Goal: Transaction & Acquisition: Purchase product/service

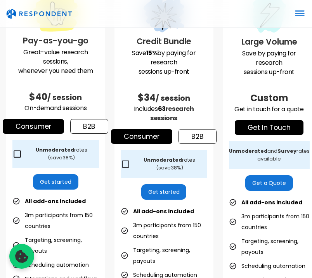
scroll to position [276, 0]
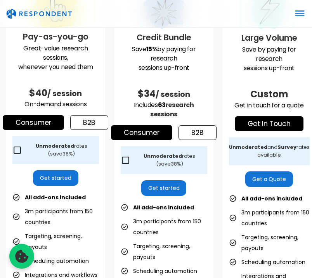
drag, startPoint x: 135, startPoint y: 38, endPoint x: 180, endPoint y: 116, distance: 89.9
click at [180, 116] on div "Credit Bundle Save 15% by paying for research sessions up-front $34 / session I…" at bounding box center [164, 190] width 99 height 416
click at [180, 116] on p "Includes 63 research sessions" at bounding box center [164, 110] width 87 height 19
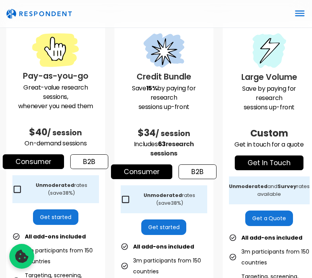
scroll to position [235, 0]
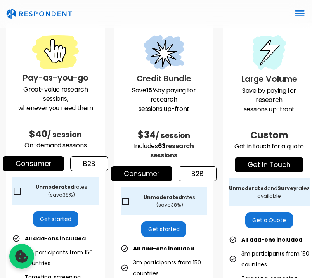
drag, startPoint x: 135, startPoint y: 41, endPoint x: 193, endPoint y: 158, distance: 129.8
click at [193, 158] on div "Credit Bundle Save 15% by paying for research sessions up-front $34 / session I…" at bounding box center [164, 231] width 99 height 416
click at [193, 158] on p "Includes 63 research sessions" at bounding box center [164, 151] width 87 height 19
drag, startPoint x: 132, startPoint y: 81, endPoint x: 191, endPoint y: 157, distance: 96.1
click at [191, 158] on div "Credit Bundle Save 15% by paying for research sessions up-front $34 / session I…" at bounding box center [164, 231] width 99 height 416
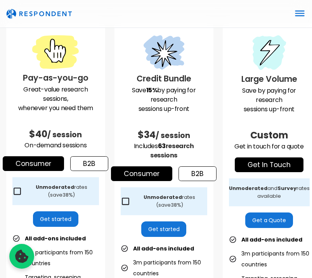
click at [191, 156] on p "Includes 63 research sessions" at bounding box center [164, 151] width 87 height 19
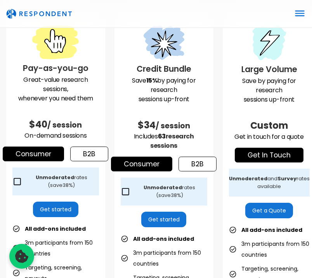
scroll to position [233, 0]
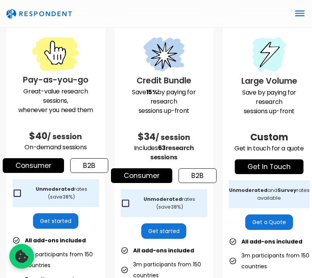
drag, startPoint x: 136, startPoint y: 141, endPoint x: 190, endPoint y: 159, distance: 56.6
click at [190, 159] on div "Credit Bundle Save 15% by paying for research sessions up-front $34 / session I…" at bounding box center [164, 233] width 99 height 416
click at [190, 159] on p "Includes 63 research sessions" at bounding box center [164, 153] width 87 height 19
drag, startPoint x: 138, startPoint y: 136, endPoint x: 186, endPoint y: 157, distance: 52.0
click at [186, 157] on div "Credit Bundle Save 15% by paying for research sessions up-front $34 / session I…" at bounding box center [164, 233] width 99 height 416
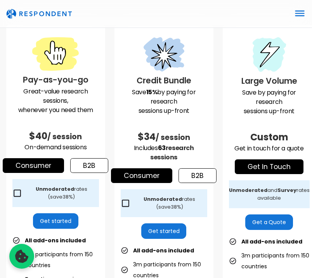
click at [141, 125] on div "$34 / session" at bounding box center [164, 130] width 87 height 28
drag, startPoint x: 138, startPoint y: 81, endPoint x: 184, endPoint y: 159, distance: 90.9
click at [184, 159] on div "Credit Bundle Save 15% by paying for research sessions up-front $34 / session I…" at bounding box center [164, 233] width 99 height 416
click at [184, 159] on p "Includes 63 research sessions" at bounding box center [164, 153] width 87 height 19
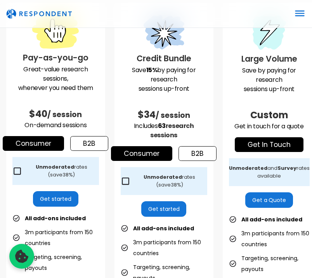
scroll to position [256, 0]
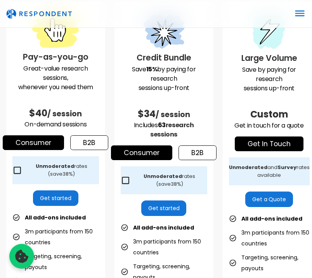
drag, startPoint x: 180, startPoint y: 137, endPoint x: 138, endPoint y: 119, distance: 45.7
click at [138, 119] on div "Credit Bundle Save 15% by paying for research sessions up-front $34 / session I…" at bounding box center [164, 210] width 99 height 416
click at [138, 119] on span "$34" at bounding box center [147, 114] width 18 height 13
drag, startPoint x: 139, startPoint y: 111, endPoint x: 189, endPoint y: 136, distance: 56.8
click at [189, 136] on div "Credit Bundle Save 15% by paying for research sessions up-front $34 / session I…" at bounding box center [164, 210] width 99 height 416
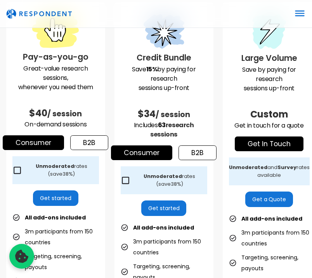
click at [189, 136] on p "Includes 63 research sessions" at bounding box center [164, 130] width 87 height 19
drag, startPoint x: 183, startPoint y: 135, endPoint x: 135, endPoint y: 113, distance: 53.1
click at [135, 113] on div "Credit Bundle Save 15% by paying for research sessions up-front $34 / session I…" at bounding box center [164, 210] width 99 height 416
click at [135, 113] on h2 "$34 / session" at bounding box center [164, 113] width 87 height 16
drag, startPoint x: 140, startPoint y: 115, endPoint x: 191, endPoint y: 136, distance: 55.4
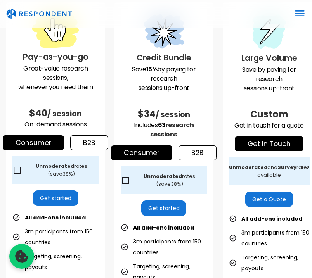
click at [191, 136] on div "Credit Bundle Save 15% by paying for research sessions up-front $34 / session I…" at bounding box center [164, 210] width 99 height 416
click at [191, 136] on p "Includes 63 research sessions" at bounding box center [164, 130] width 87 height 19
drag, startPoint x: 137, startPoint y: 117, endPoint x: 192, endPoint y: 137, distance: 58.2
click at [192, 137] on div "Credit Bundle Save 15% by paying for research sessions up-front $34 / session I…" at bounding box center [164, 210] width 99 height 416
click at [192, 137] on p "Includes 63 research sessions" at bounding box center [164, 130] width 87 height 19
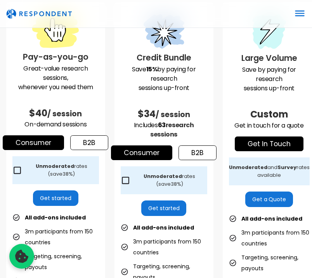
drag, startPoint x: 138, startPoint y: 111, endPoint x: 188, endPoint y: 134, distance: 55.4
click at [188, 134] on div "Credit Bundle Save 15% by paying for research sessions up-front $34 / session I…" at bounding box center [164, 210] width 99 height 416
click at [188, 134] on p "Includes 63 research sessions" at bounding box center [164, 130] width 87 height 19
drag, startPoint x: 184, startPoint y: 139, endPoint x: 134, endPoint y: 114, distance: 56.4
click at [134, 114] on div "Credit Bundle Save 15% by paying for research sessions up-front $34 / session I…" at bounding box center [164, 210] width 99 height 416
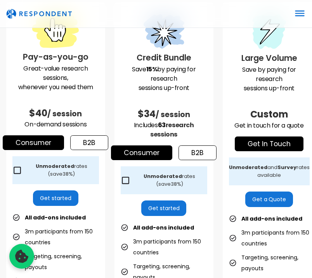
click at [134, 114] on h2 "$34 / session" at bounding box center [164, 113] width 87 height 16
